Goal: Information Seeking & Learning: Learn about a topic

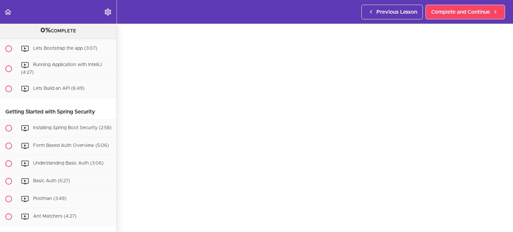
scroll to position [282, 0]
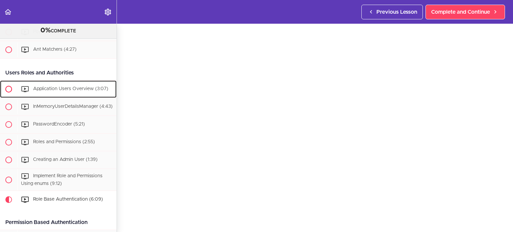
click at [73, 91] on span "Application Users Overview (3:07)" at bounding box center [70, 88] width 75 height 5
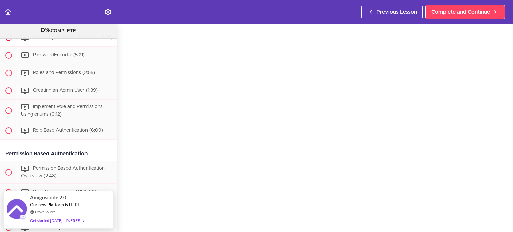
scroll to position [317, 0]
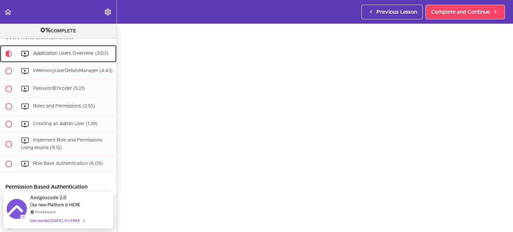
click at [77, 60] on div "Application Users Overview (3:07)" at bounding box center [66, 53] width 99 height 15
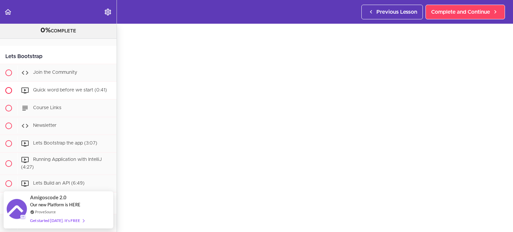
scroll to position [17, 0]
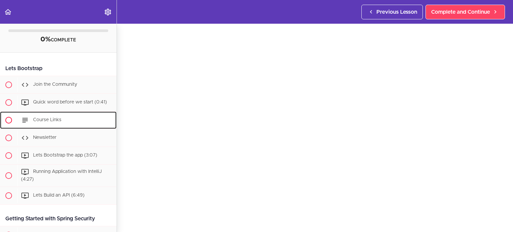
click at [58, 118] on span "Course Links" at bounding box center [47, 120] width 28 height 5
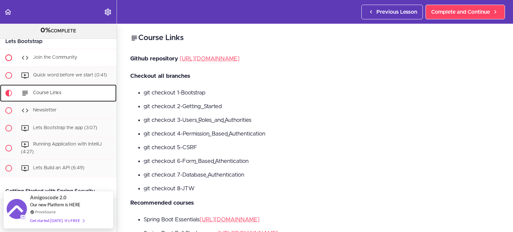
scroll to position [13, 0]
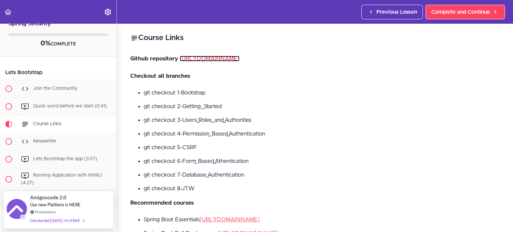
click at [239, 57] on link "[URL][DOMAIN_NAME]" at bounding box center [210, 59] width 60 height 6
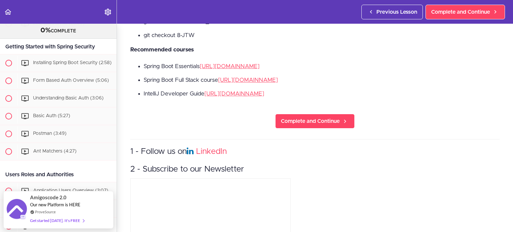
scroll to position [213, 0]
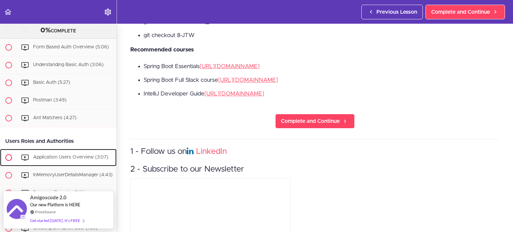
click at [65, 160] on span "Application Users Overview (3:07)" at bounding box center [70, 157] width 75 height 5
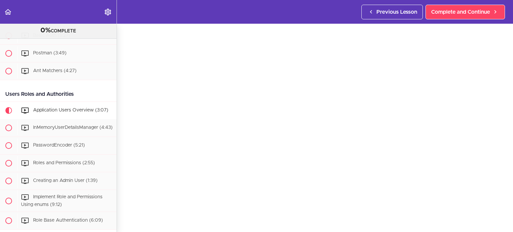
scroll to position [272, 0]
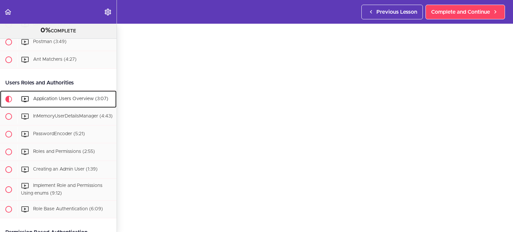
click at [64, 106] on div "Application Users Overview (3:07)" at bounding box center [66, 99] width 99 height 15
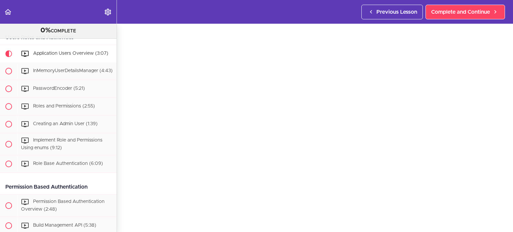
scroll to position [28, 0]
click at [59, 78] on div "InMemoryUserDetailsManager (4:43)" at bounding box center [66, 71] width 99 height 15
click at [81, 73] on span "InMemoryUserDetailsManager (4:43)" at bounding box center [72, 70] width 79 height 5
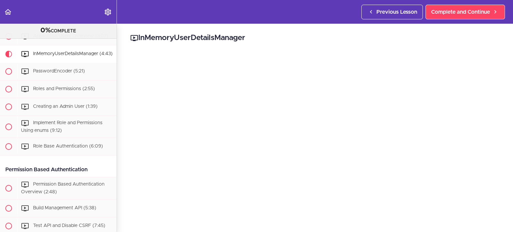
scroll to position [32, 0]
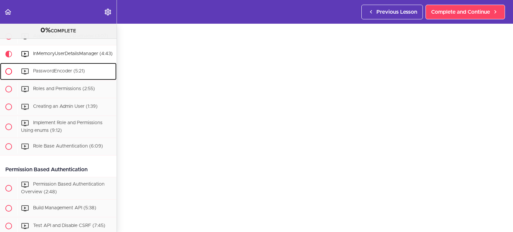
click at [73, 73] on span "PasswordEncoder (5:21)" at bounding box center [59, 71] width 52 height 5
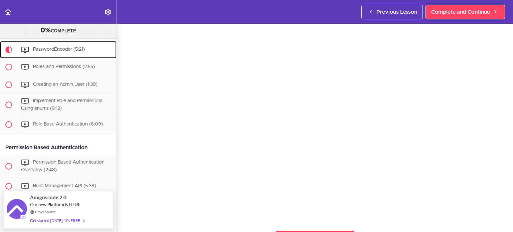
scroll to position [36, 0]
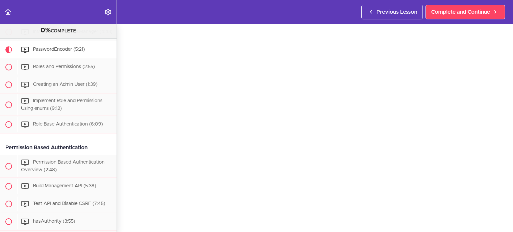
click at [330, 6] on header "Autoplay Autocomplete Previous Lesson Complete and Continue" at bounding box center [256, 12] width 513 height 24
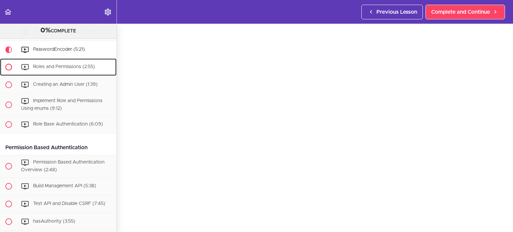
click at [65, 74] on div "Roles and Permissions (2:55)" at bounding box center [66, 67] width 99 height 15
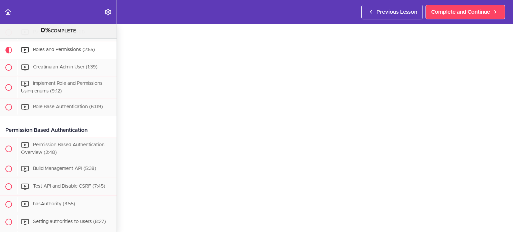
scroll to position [27, 0]
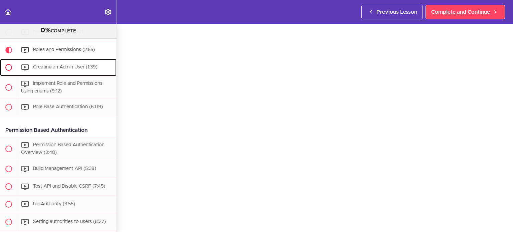
click at [76, 69] on span "Creating an Admin User (1:39)" at bounding box center [65, 67] width 64 height 5
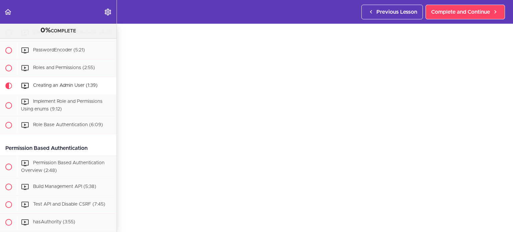
scroll to position [355, 0]
click at [83, 111] on span "Implement Role and Permissions Using enums (9:12)" at bounding box center [61, 106] width 81 height 12
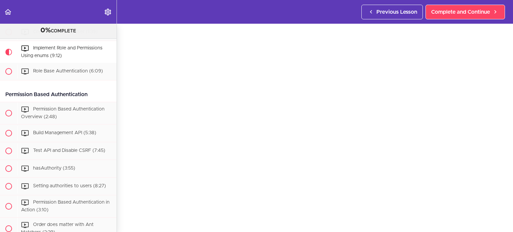
scroll to position [33, 0]
click at [76, 74] on span "Role Base Authentication (6:09)" at bounding box center [68, 71] width 70 height 5
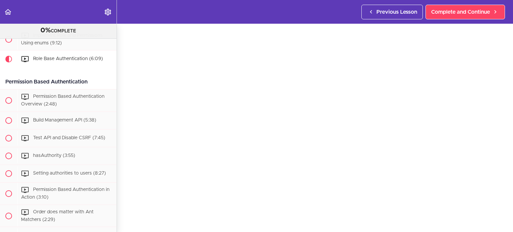
scroll to position [422, 0]
click at [75, 108] on div "Permission Based Authentication Overview (2:48)" at bounding box center [66, 101] width 99 height 22
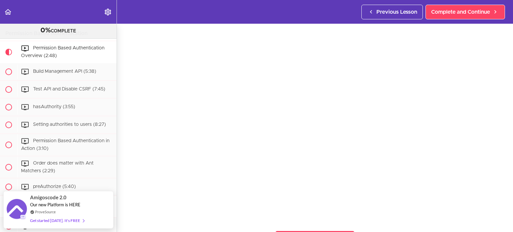
scroll to position [41, 0]
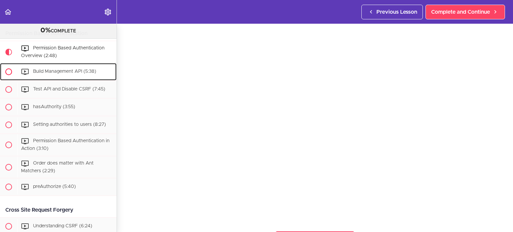
click at [72, 74] on span "Build Management API (5:38)" at bounding box center [64, 71] width 63 height 5
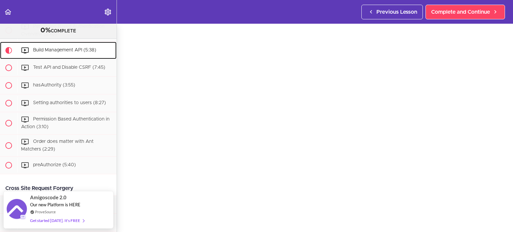
scroll to position [41, 0]
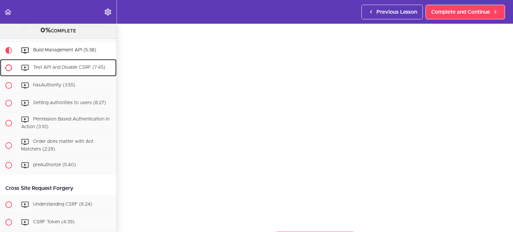
click at [80, 70] on span "Test API and Disable CSRF (7:45)" at bounding box center [69, 67] width 72 height 5
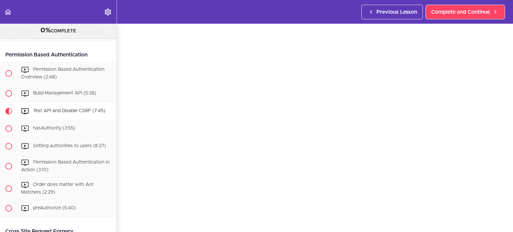
scroll to position [449, 0]
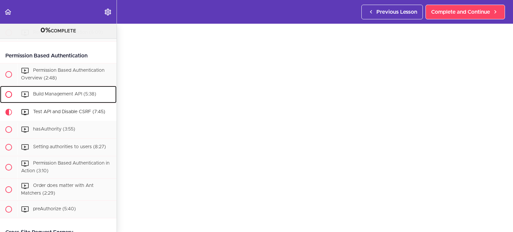
click at [72, 96] on span "Build Management API (5:38)" at bounding box center [64, 94] width 63 height 5
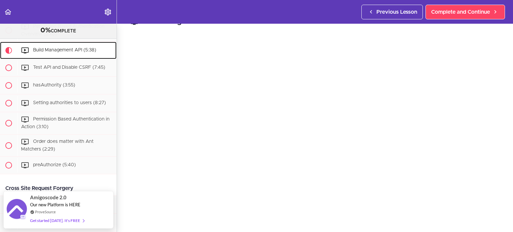
scroll to position [33, 0]
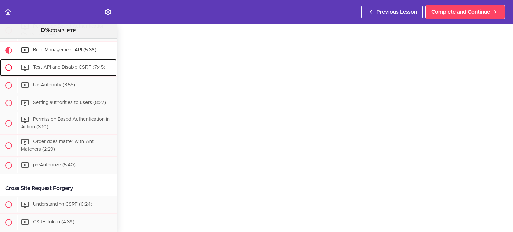
click at [84, 70] on span "Test API and Disable CSRF (7:45)" at bounding box center [69, 67] width 72 height 5
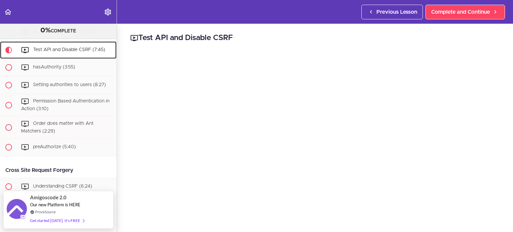
scroll to position [23, 0]
